Goal: Contribute content: Contribute content

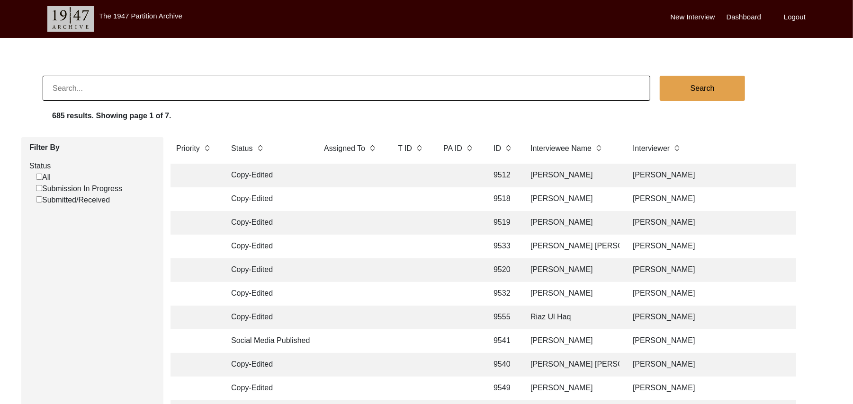
click at [38, 188] on input "Submission In Progress" at bounding box center [39, 188] width 6 height 6
checkbox input "false"
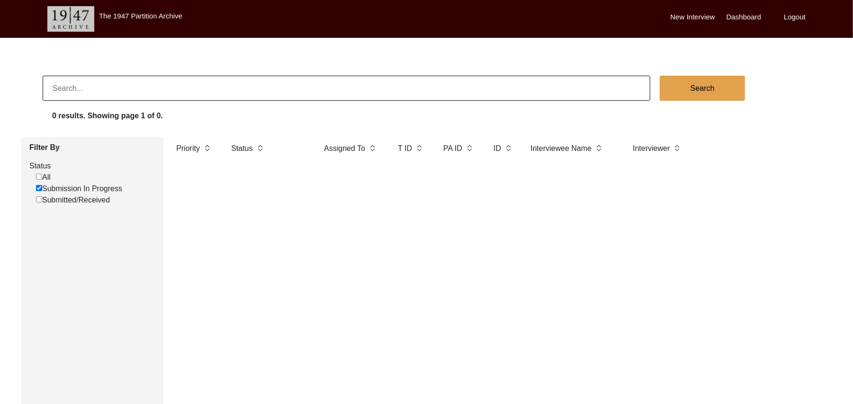
click at [691, 12] on label "New Interview" at bounding box center [692, 17] width 45 height 11
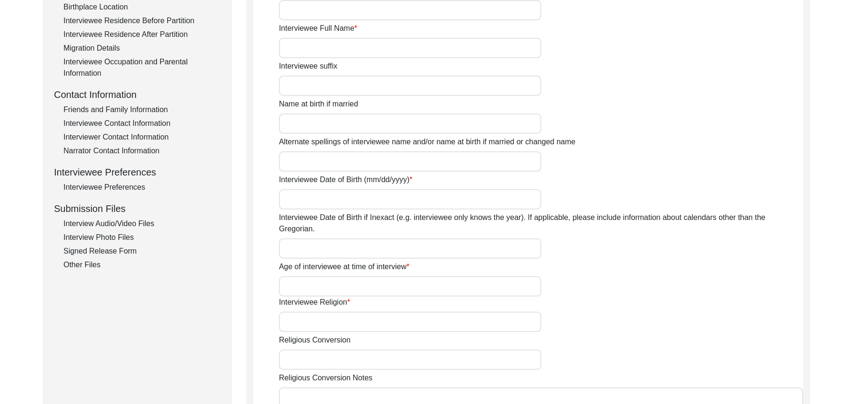
scroll to position [287, 0]
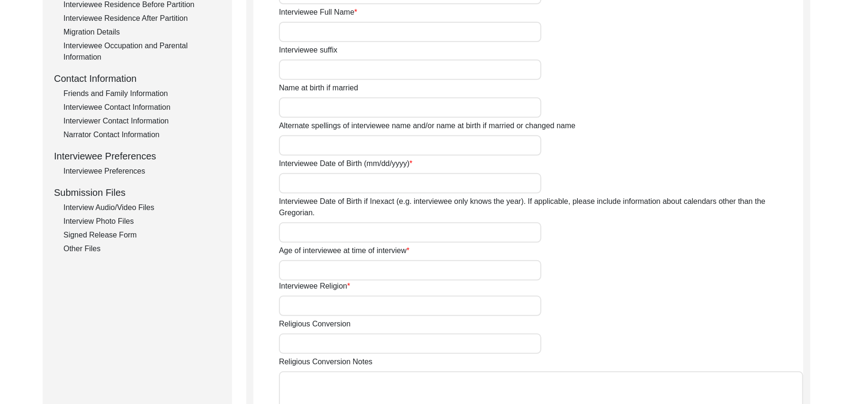
click at [145, 203] on div "Interview Audio/Video Files" at bounding box center [141, 207] width 157 height 11
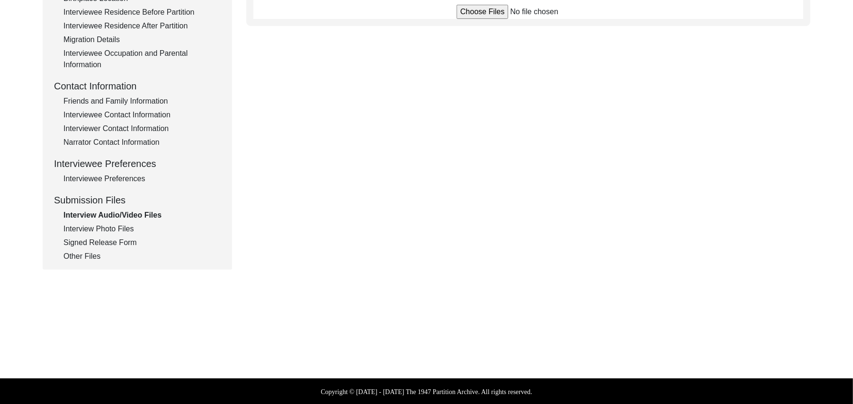
click at [468, 14] on input "file" at bounding box center [527, 12] width 143 height 14
type input "C:\fakepath\Abdul_Hafeez_[DATE]_PHOTO_1of5.jpg"
click at [124, 230] on div "Interview Photo Files" at bounding box center [141, 228] width 157 height 11
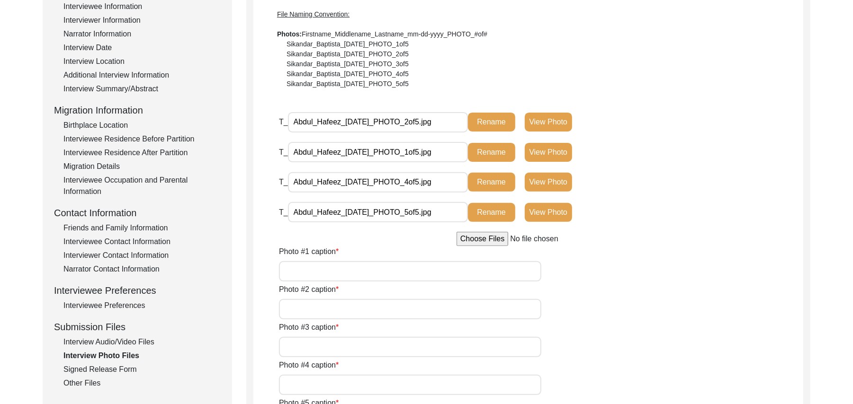
scroll to position [135, 0]
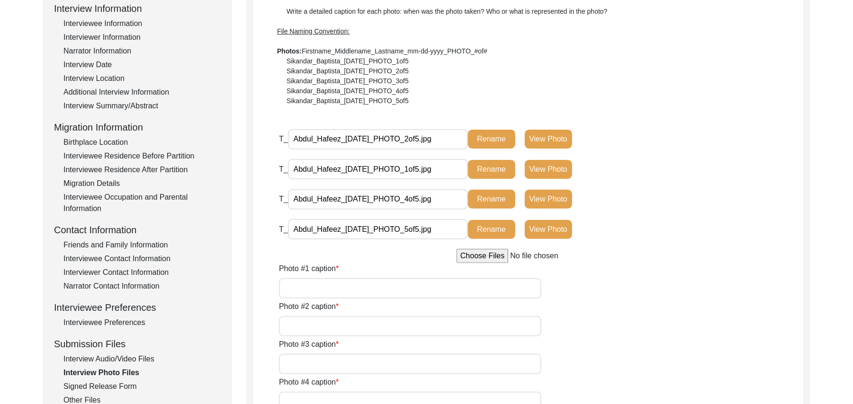
click at [488, 256] on input "file" at bounding box center [527, 256] width 143 height 14
type input "C:\fakepath\Abdul_Hafeez_[DATE]_PHOTO_3of5.jpg"
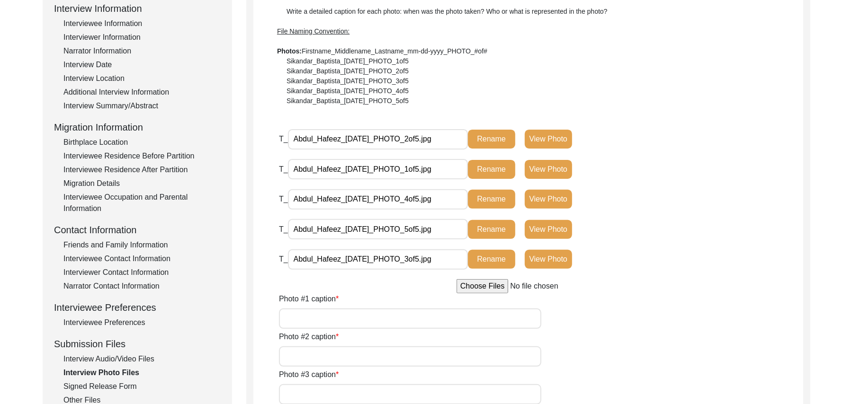
click at [391, 315] on input "Photo #1 caption" at bounding box center [410, 319] width 262 height 20
type input "[PERSON_NAME]"
click at [372, 359] on input "Photo #2 caption" at bounding box center [410, 357] width 262 height 20
paste input "[PERSON_NAME]"
type input "[PERSON_NAME]"
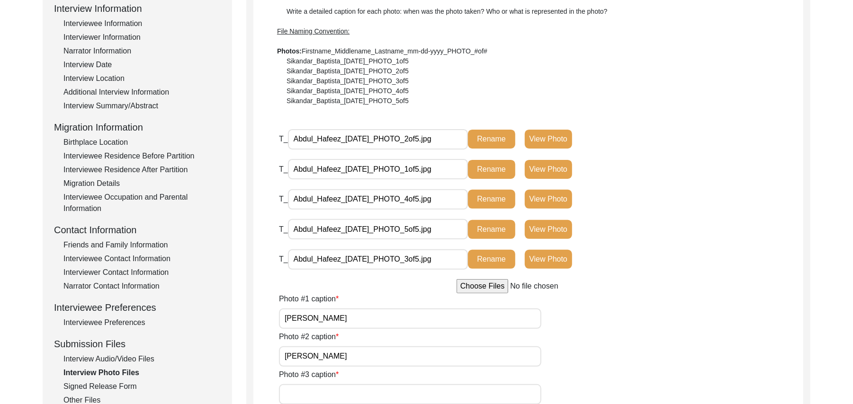
click at [347, 393] on input "Photo #3 caption" at bounding box center [410, 394] width 262 height 20
paste input "[PERSON_NAME]"
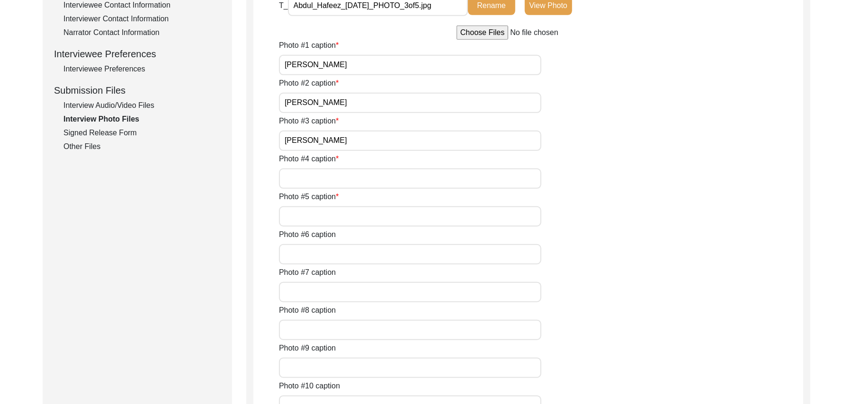
scroll to position [406, 0]
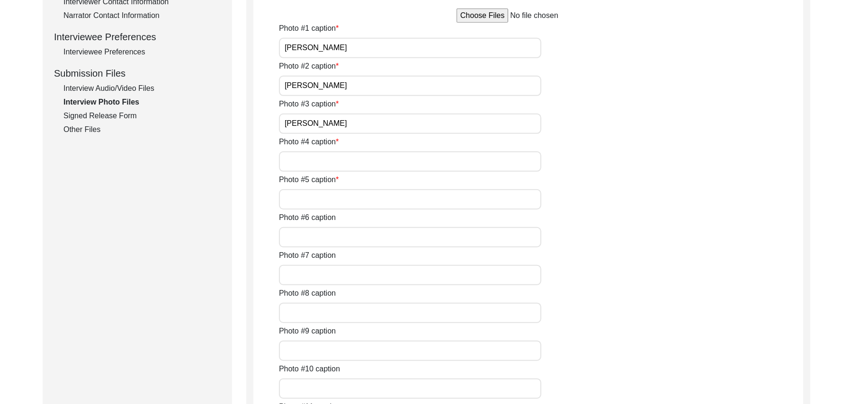
type input "[PERSON_NAME]"
click at [311, 163] on input "Photo #4 caption" at bounding box center [410, 162] width 262 height 20
paste input "[PERSON_NAME]"
type input "[PERSON_NAME]"
click at [311, 194] on input "Photo #5 caption" at bounding box center [410, 199] width 262 height 20
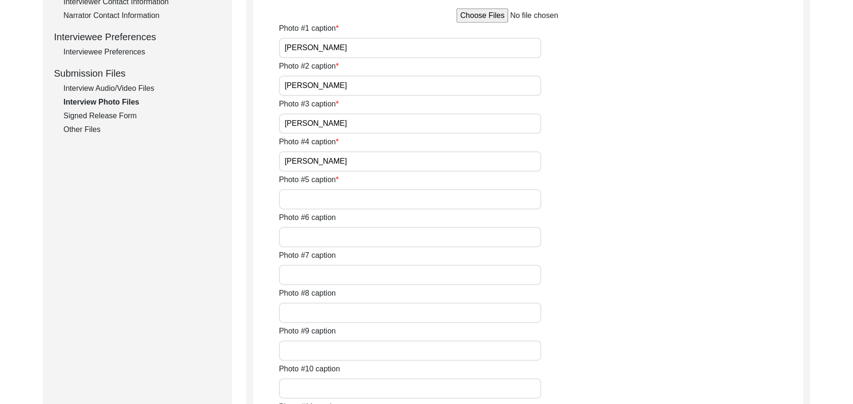
paste input "[PERSON_NAME]"
type input "[PERSON_NAME]"
click at [311, 237] on input "Photo #6 caption" at bounding box center [410, 237] width 262 height 20
type input "N/A"
click at [319, 274] on input "Photo #7 caption" at bounding box center [410, 275] width 262 height 20
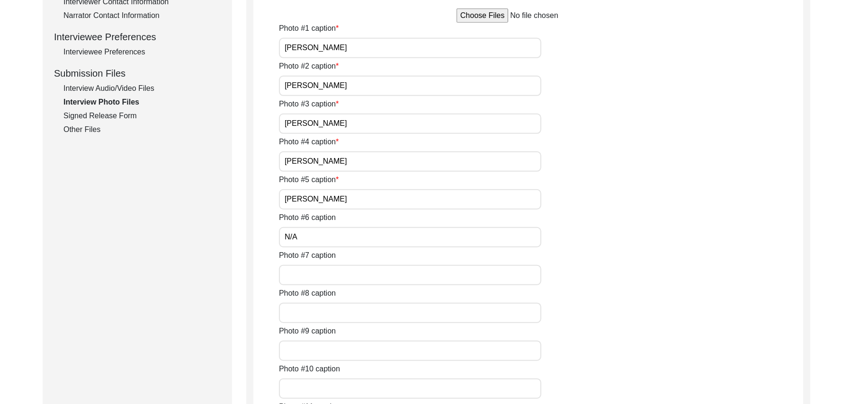
paste input "N/A"
type input "N/A"
click at [313, 310] on input "Photo #8 caption" at bounding box center [410, 313] width 262 height 20
paste input "N/A"
type input "N/A"
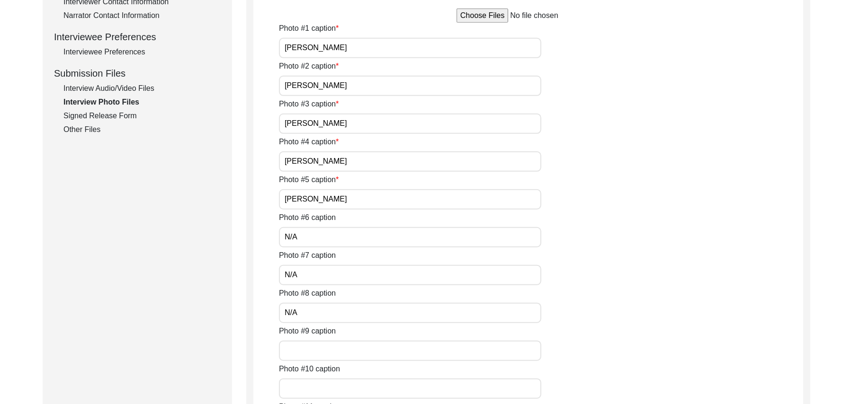
click at [305, 350] on input "Photo #9 caption" at bounding box center [410, 351] width 262 height 20
paste input "N/A"
type input "N/A"
click at [310, 387] on input "Photo #10 caption" at bounding box center [410, 389] width 262 height 20
paste input "N/A"
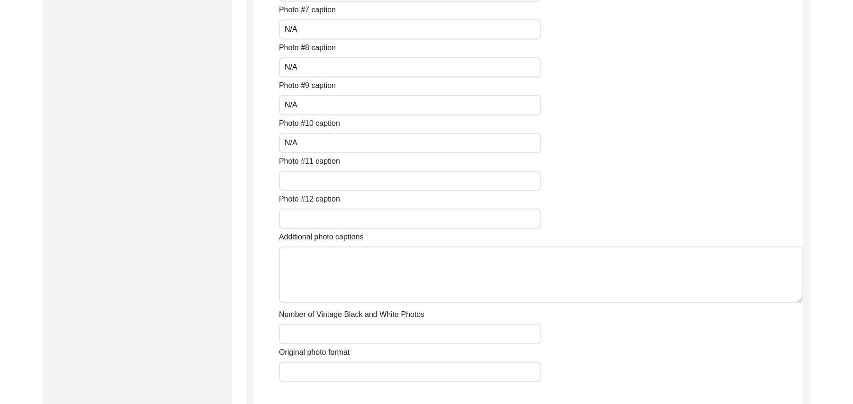
scroll to position [677, 0]
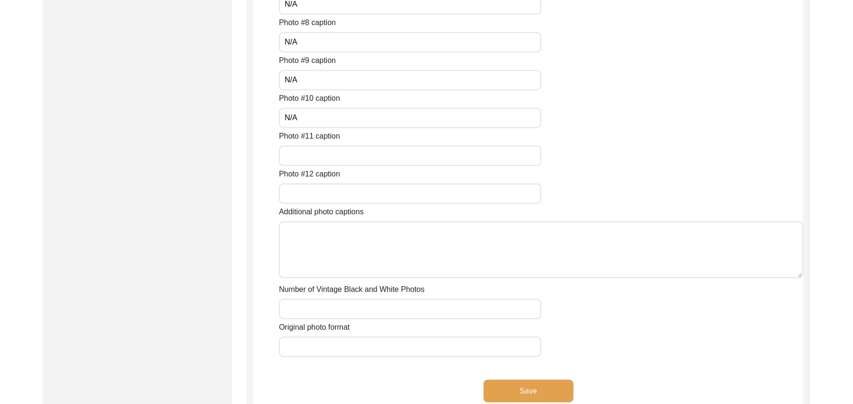
type input "N/A"
click at [374, 155] on input "Photo #11 caption" at bounding box center [410, 156] width 262 height 20
paste input "N/A"
type input "N/A"
click at [345, 190] on input "Photo #12 caption" at bounding box center [410, 194] width 262 height 20
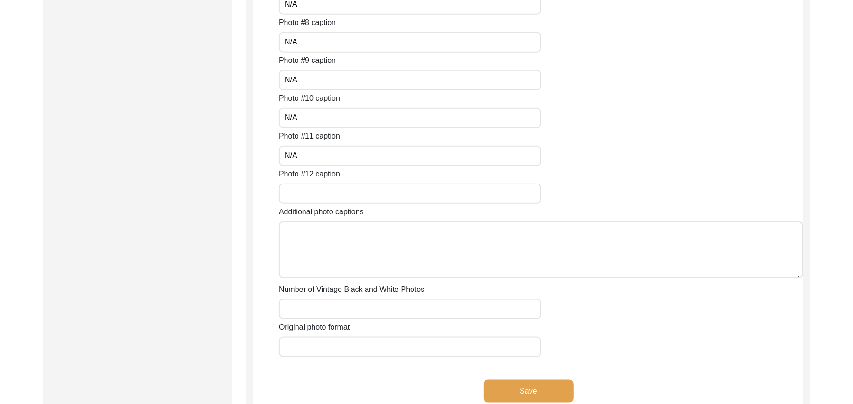
paste input "N/A"
type input "N/A"
click at [343, 252] on textarea "Additional photo captions" at bounding box center [541, 250] width 524 height 57
paste textarea "N/A"
type textarea "N/A"
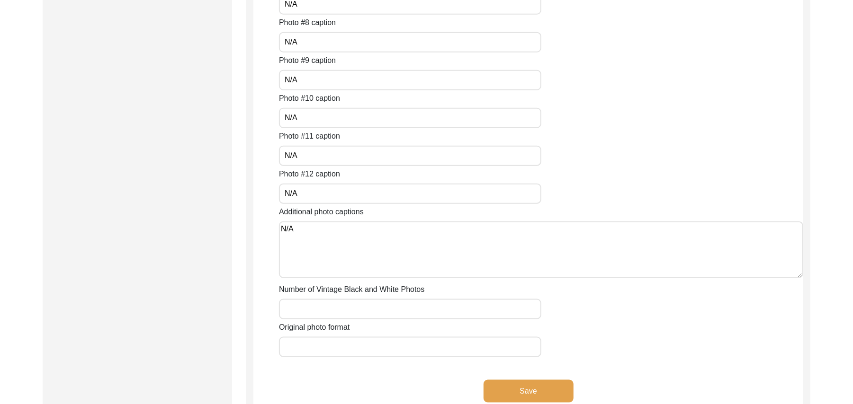
click at [344, 306] on input "Number of Vintage Black and White Photos" at bounding box center [410, 309] width 262 height 20
paste input "N/A"
type input "N/A"
click at [335, 347] on input "Original photo format" at bounding box center [410, 347] width 262 height 20
type input "JPG"
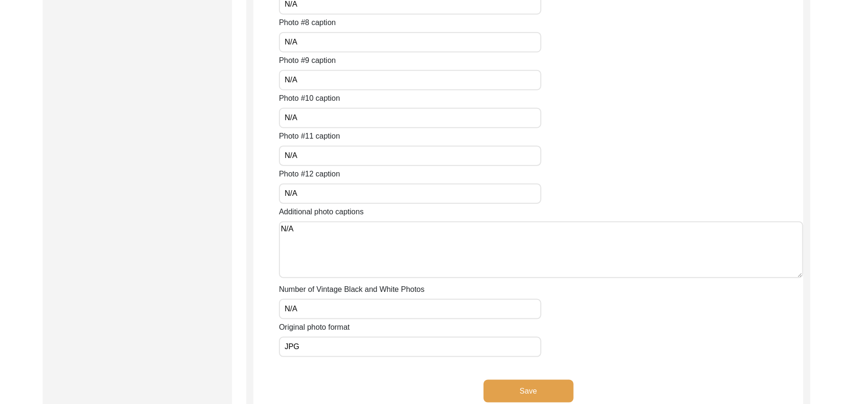
click at [546, 388] on button "Save" at bounding box center [528, 391] width 90 height 23
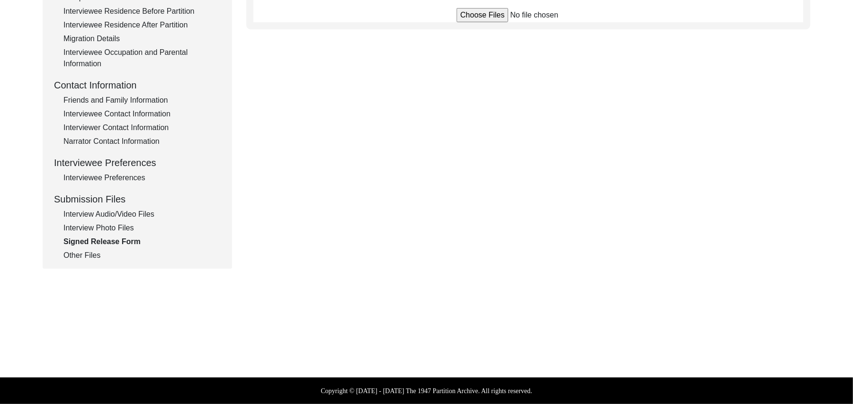
scroll to position [279, 0]
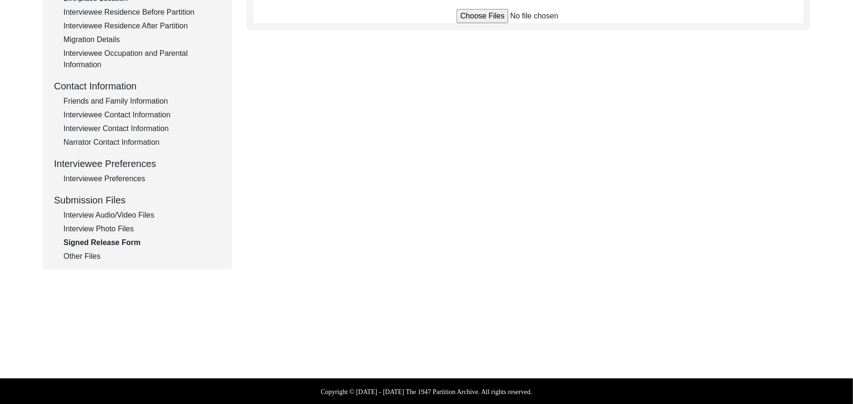
click at [149, 213] on div "Interview Audio/Video Files" at bounding box center [141, 215] width 157 height 11
click at [463, 14] on input "file" at bounding box center [527, 12] width 143 height 14
click at [468, 14] on input "file" at bounding box center [527, 12] width 143 height 14
type input "C:\fakepath\Abdul_Hafeez_[DATE]_VIDEO_1of2.MPG"
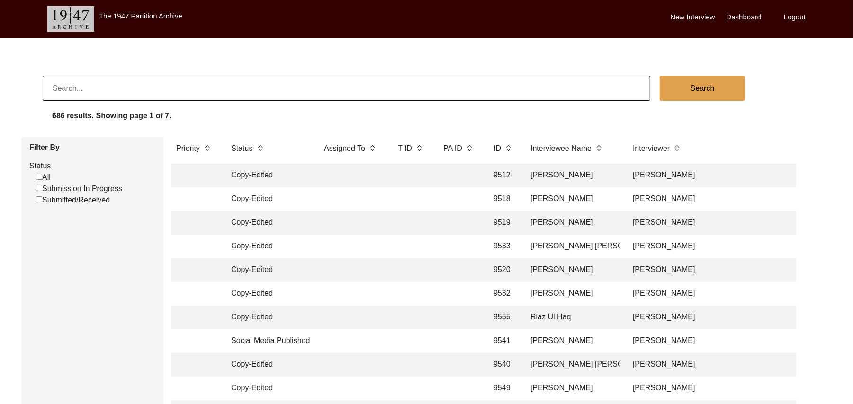
click at [40, 188] on input "Submission In Progress" at bounding box center [39, 188] width 6 height 6
checkbox input "false"
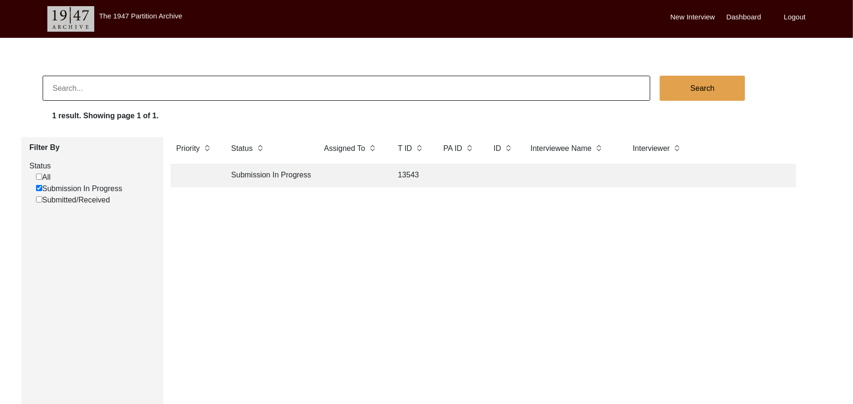
click at [411, 173] on td "13543" at bounding box center [411, 176] width 38 height 24
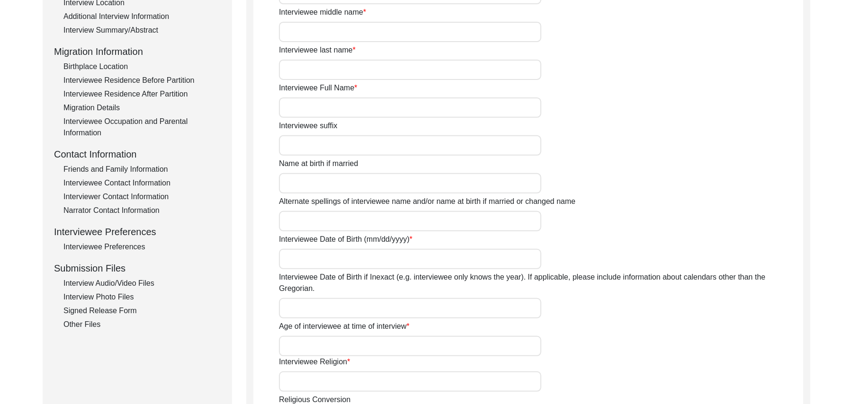
scroll to position [237, 0]
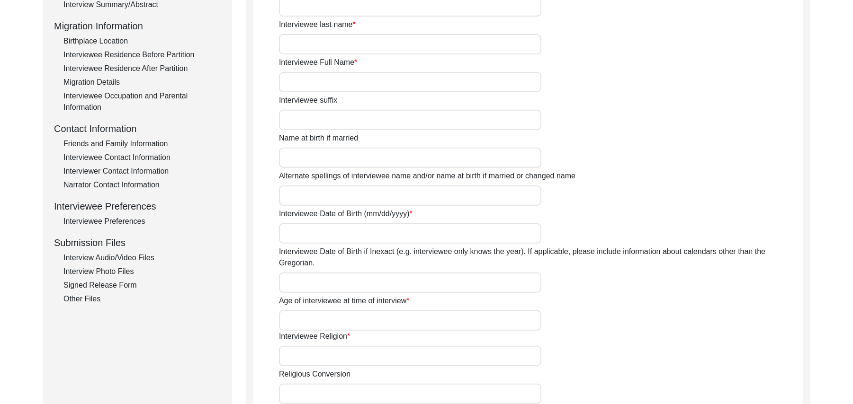
click at [139, 258] on div "Interview Audio/Video Files" at bounding box center [141, 257] width 157 height 11
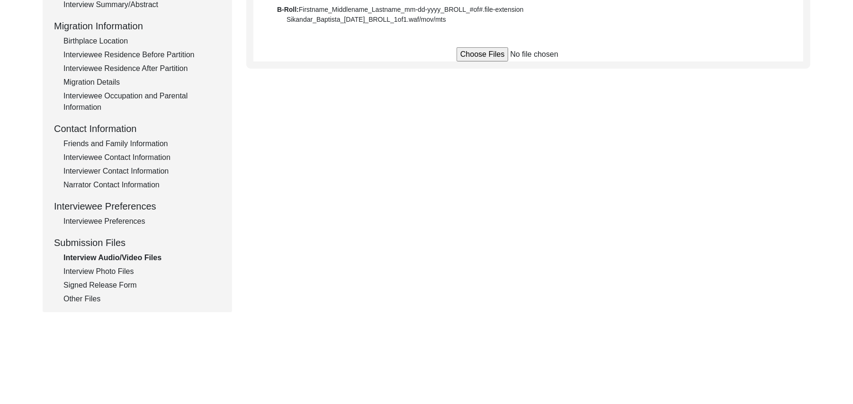
click at [480, 57] on input "file" at bounding box center [527, 54] width 143 height 14
click at [473, 58] on input "file" at bounding box center [527, 54] width 143 height 14
type input "C:\fakepath\Abdul_Hafeez_[DATE]_VIDEO_1of2.MPG"
